Goal: Task Accomplishment & Management: Use online tool/utility

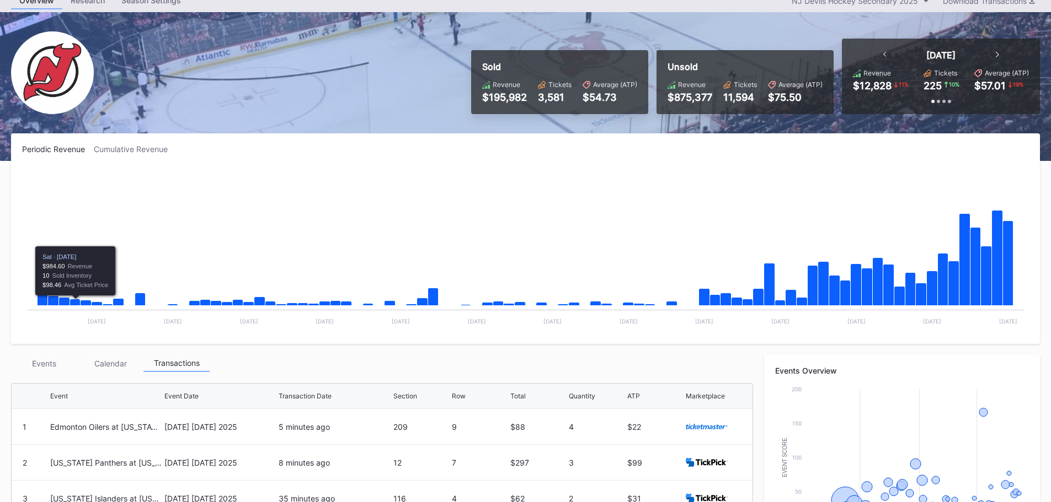
scroll to position [44, 0]
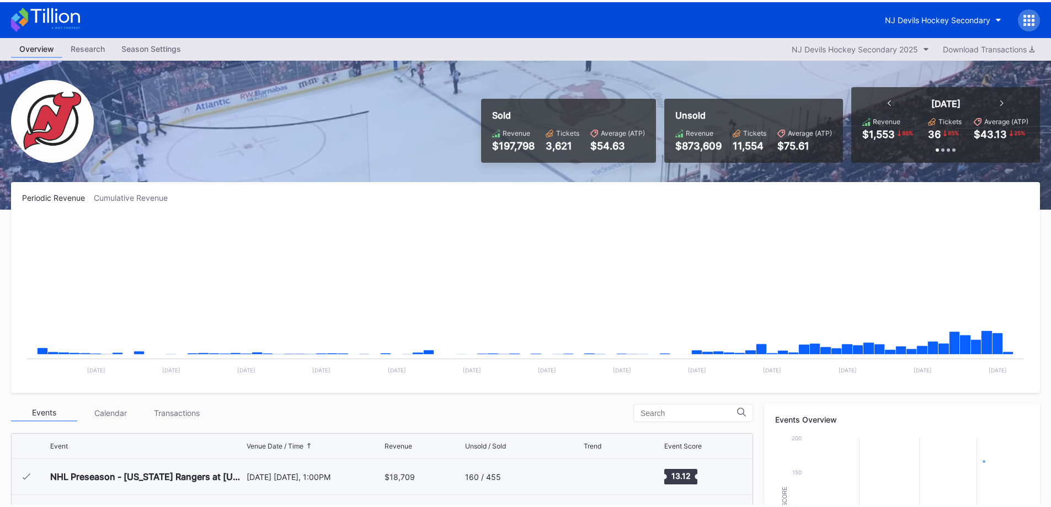
scroll to position [108, 0]
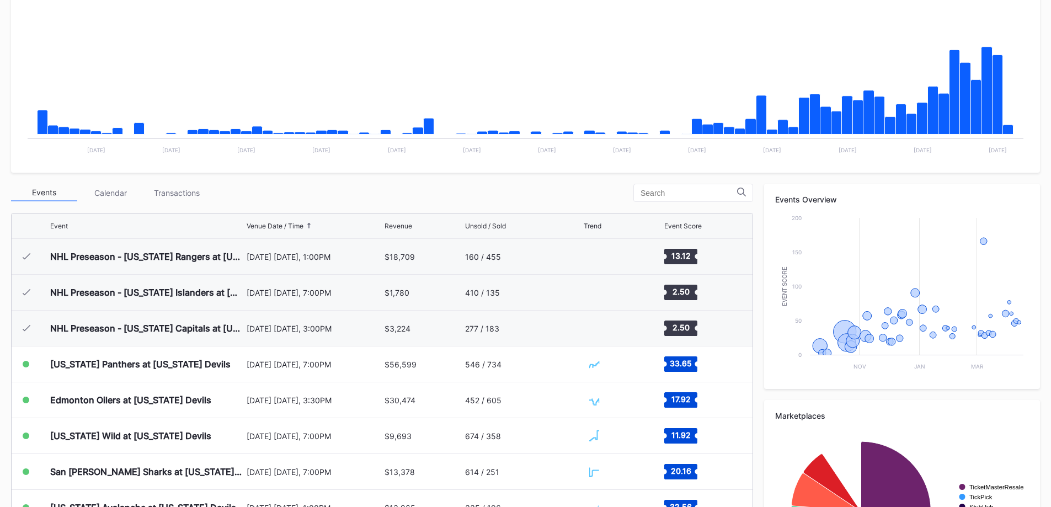
scroll to position [221, 0]
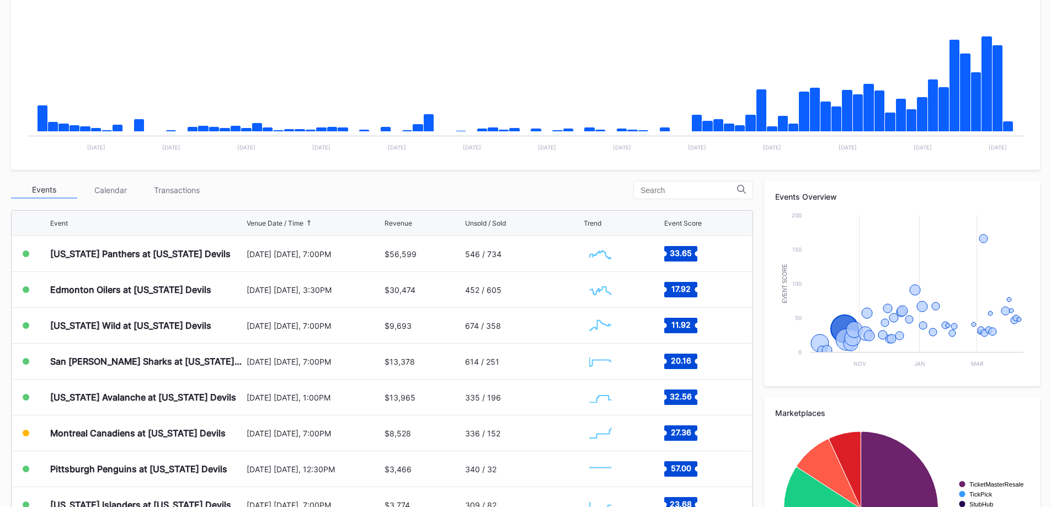
click at [373, 252] on div "October 16 Thursday, 7:00PM" at bounding box center [315, 253] width 136 height 9
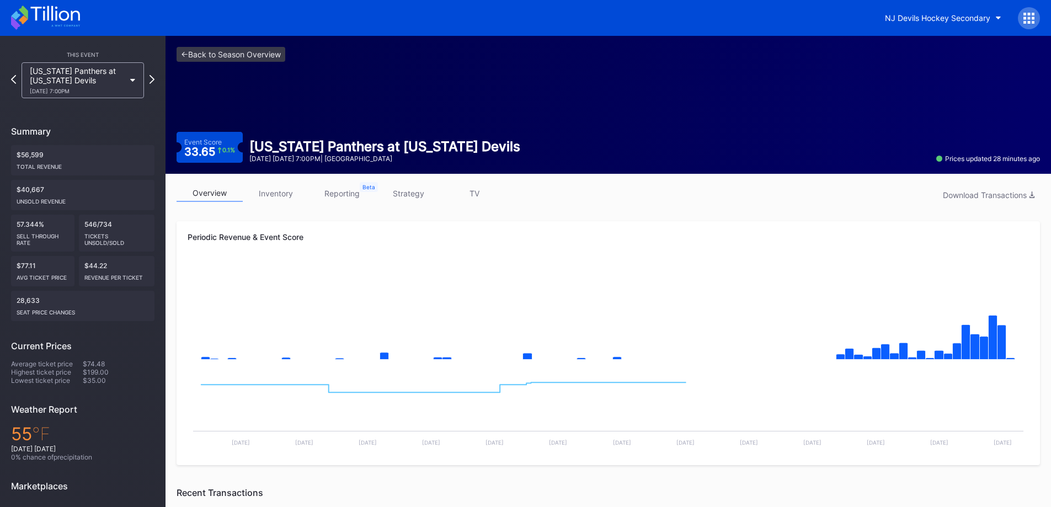
scroll to position [318, 0]
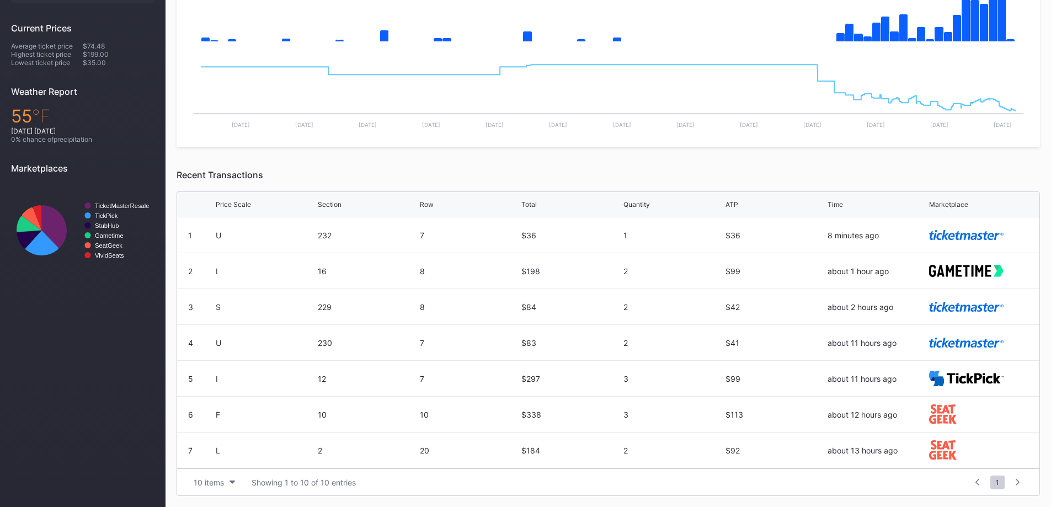
click at [251, 201] on div "Price Scale" at bounding box center [265, 204] width 99 height 8
click at [221, 210] on div "Price Scale Section Row Total Quantity ATP Time Marketplace" at bounding box center [608, 204] width 862 height 25
click at [243, 200] on div "Price Scale" at bounding box center [233, 204] width 35 height 8
click at [244, 207] on div "Price Scale" at bounding box center [233, 204] width 35 height 8
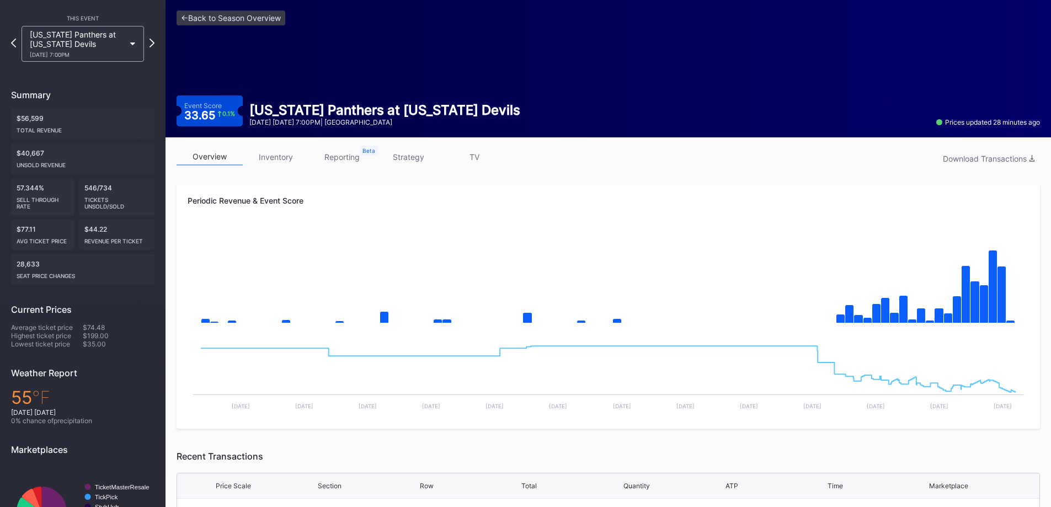
scroll to position [0, 0]
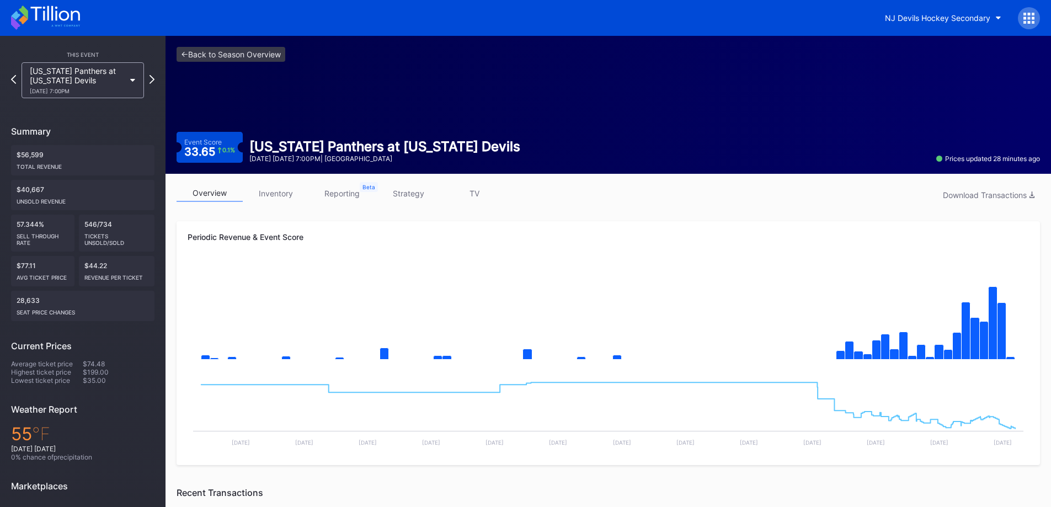
click at [263, 196] on link "inventory" at bounding box center [276, 193] width 66 height 17
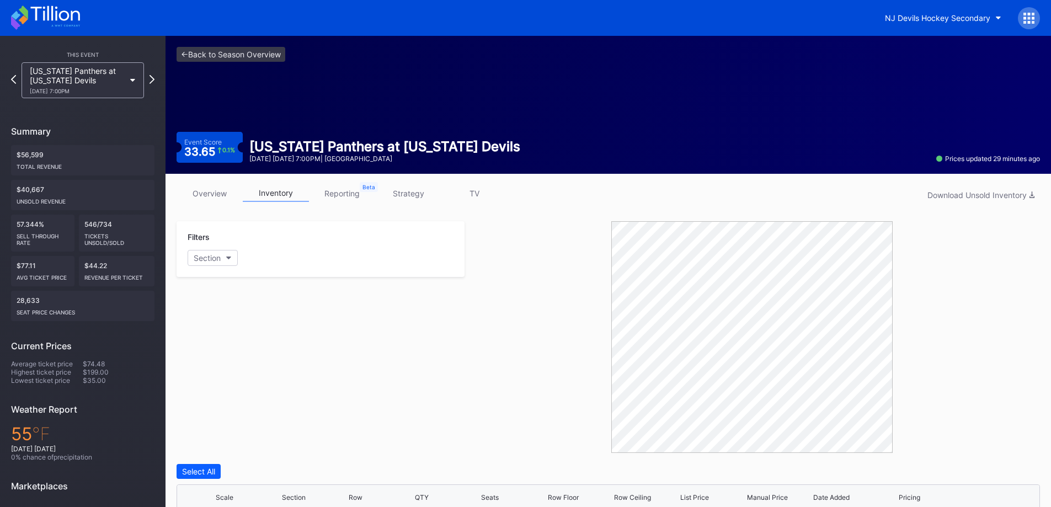
scroll to position [293, 0]
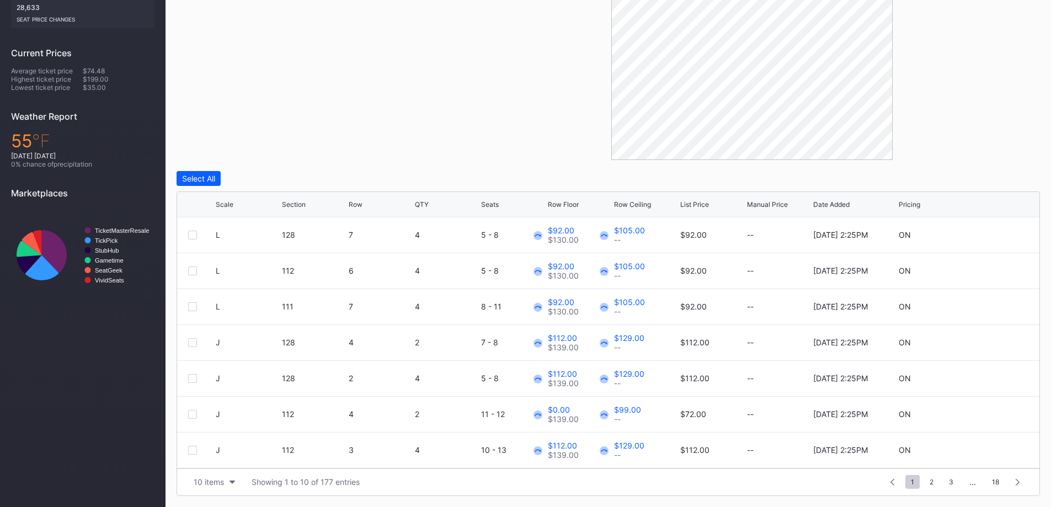
click at [223, 205] on div "Scale" at bounding box center [225, 204] width 18 height 8
click at [208, 480] on div "10 items" at bounding box center [209, 481] width 30 height 9
click at [213, 455] on div "200 items" at bounding box center [214, 453] width 36 height 9
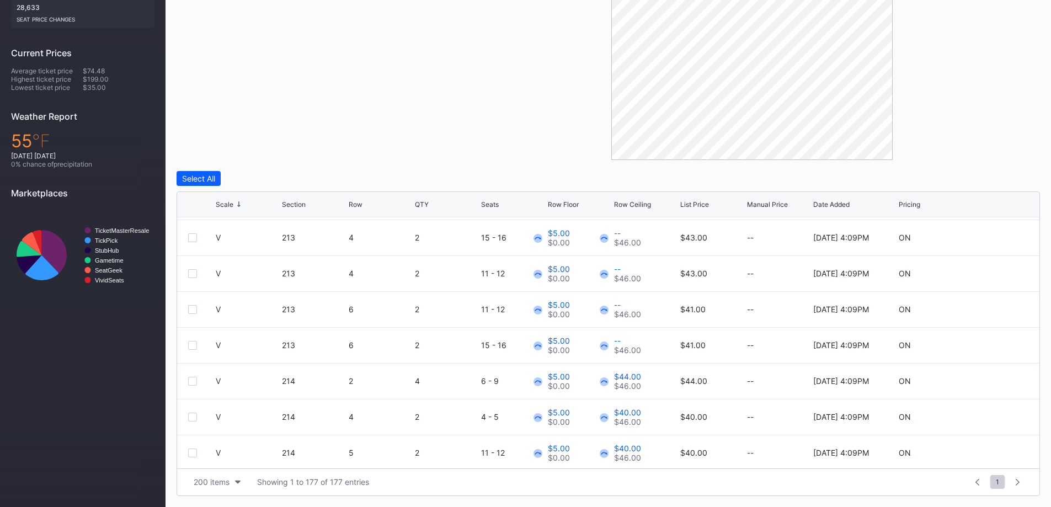
scroll to position [0, 0]
click at [279, 137] on div "Filters Section" at bounding box center [320, 44] width 288 height 232
click at [629, 201] on div "Row Ceiling" at bounding box center [632, 204] width 37 height 8
click at [477, 92] on div at bounding box center [751, 44] width 575 height 232
click at [188, 231] on div at bounding box center [192, 235] width 9 height 9
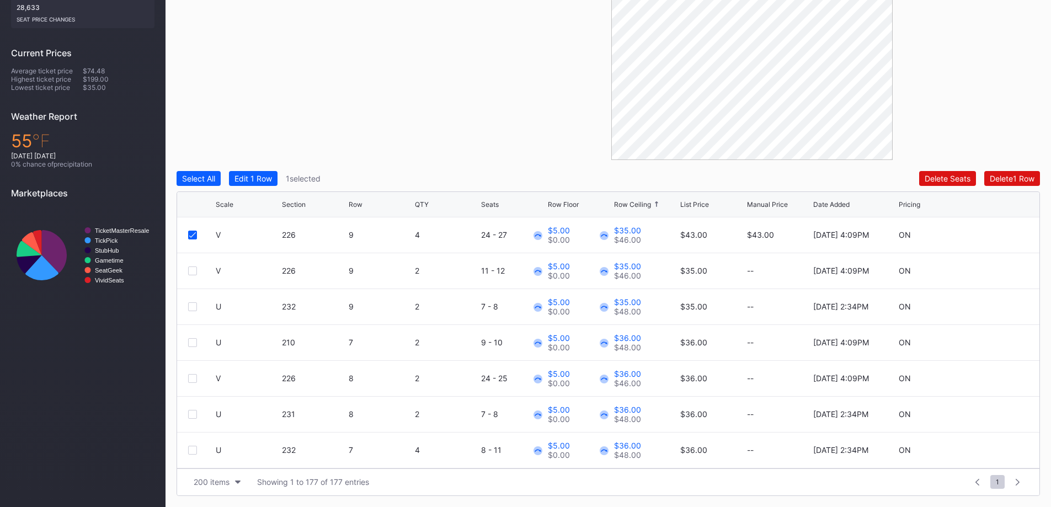
click at [192, 268] on div at bounding box center [192, 270] width 9 height 9
click at [197, 309] on div at bounding box center [202, 306] width 28 height 9
click at [194, 304] on div at bounding box center [192, 306] width 9 height 9
click at [197, 341] on div at bounding box center [202, 342] width 28 height 9
click at [194, 340] on div at bounding box center [192, 342] width 9 height 9
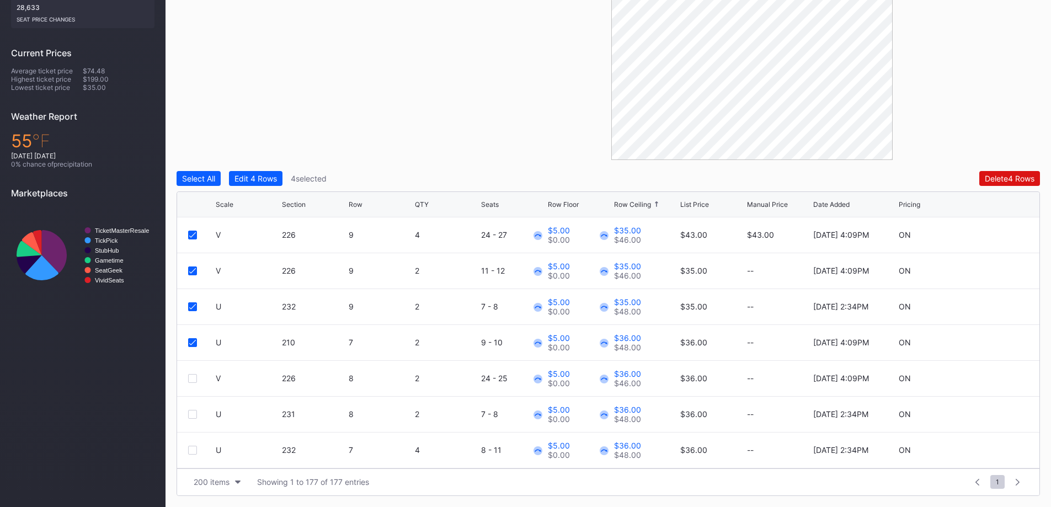
click at [273, 186] on div "Select All Edit 4 Rows 4 selected Delete 4 Rows Scale Section Row QTY Seats Row…" at bounding box center [607, 333] width 863 height 325
click at [271, 184] on button "Edit 4 Rows" at bounding box center [255, 178] width 53 height 15
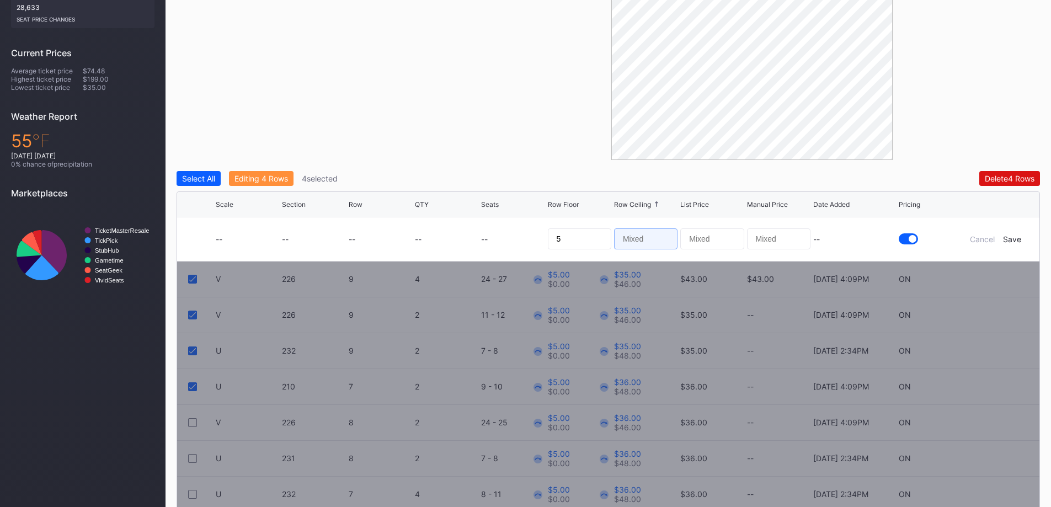
click at [655, 235] on input at bounding box center [645, 238] width 63 height 21
type input "34"
click at [1013, 242] on div "Save" at bounding box center [1012, 238] width 18 height 9
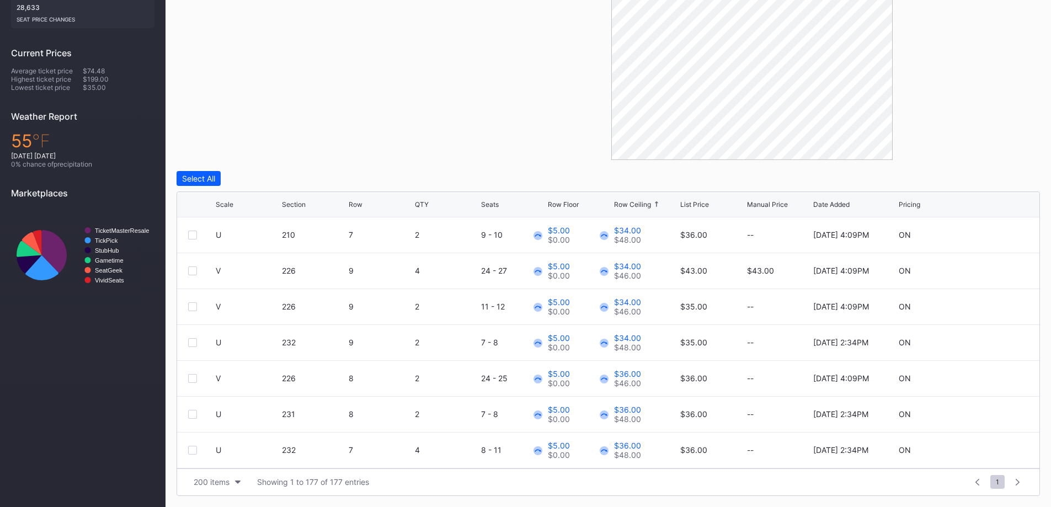
click at [400, 82] on div "Filters Section" at bounding box center [320, 44] width 288 height 232
click at [563, 146] on div at bounding box center [751, 44] width 575 height 232
click at [309, 20] on div "Filters Section" at bounding box center [320, 44] width 288 height 232
click at [327, 82] on div "Filters Section" at bounding box center [320, 44] width 288 height 232
click at [255, 62] on div "Filters Section" at bounding box center [320, 44] width 288 height 232
